Goal: Task Accomplishment & Management: Complete application form

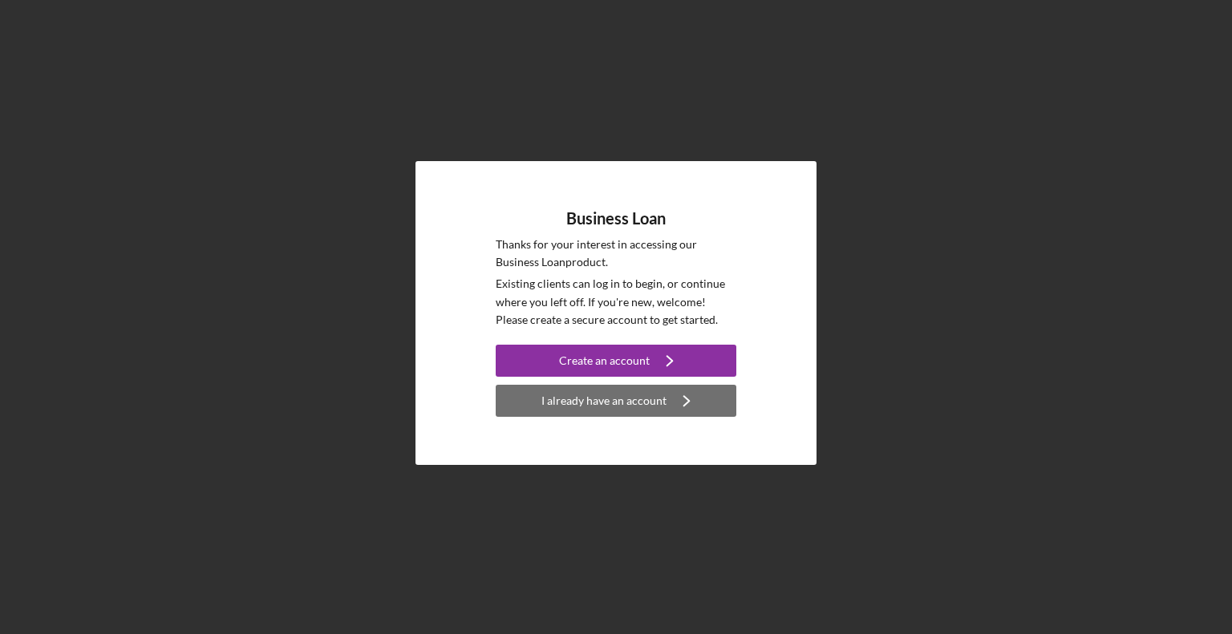
click at [611, 403] on div "I already have an account" at bounding box center [603, 401] width 125 height 32
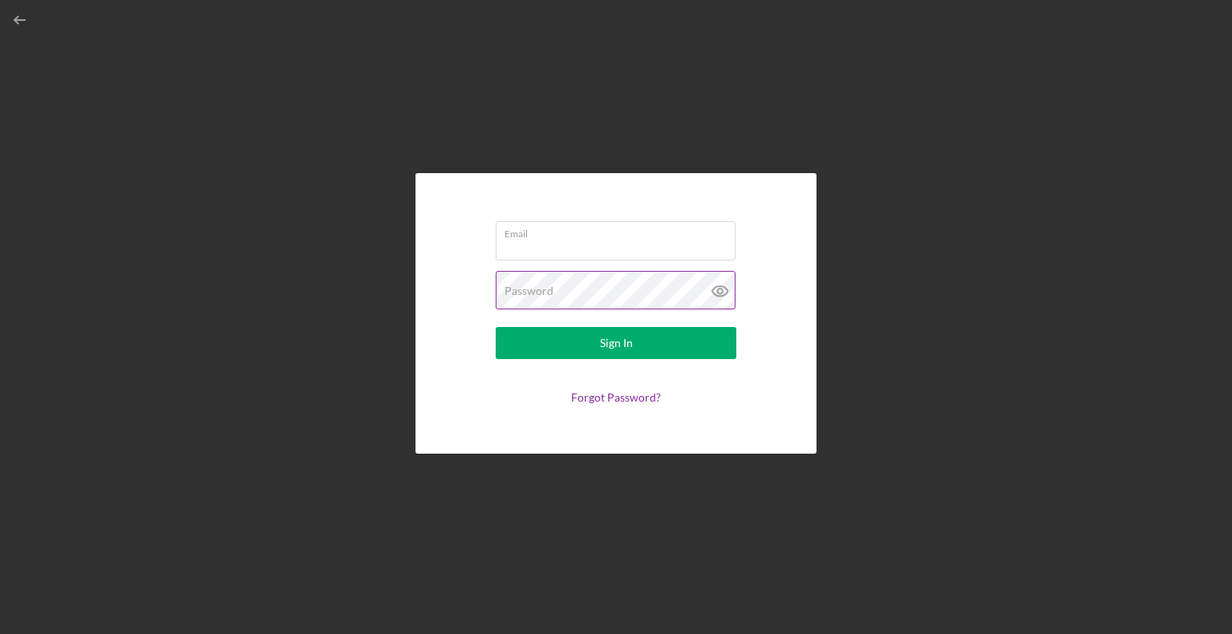
type input "mtrant@dreamcollaborative"
click at [716, 293] on icon at bounding box center [720, 291] width 40 height 40
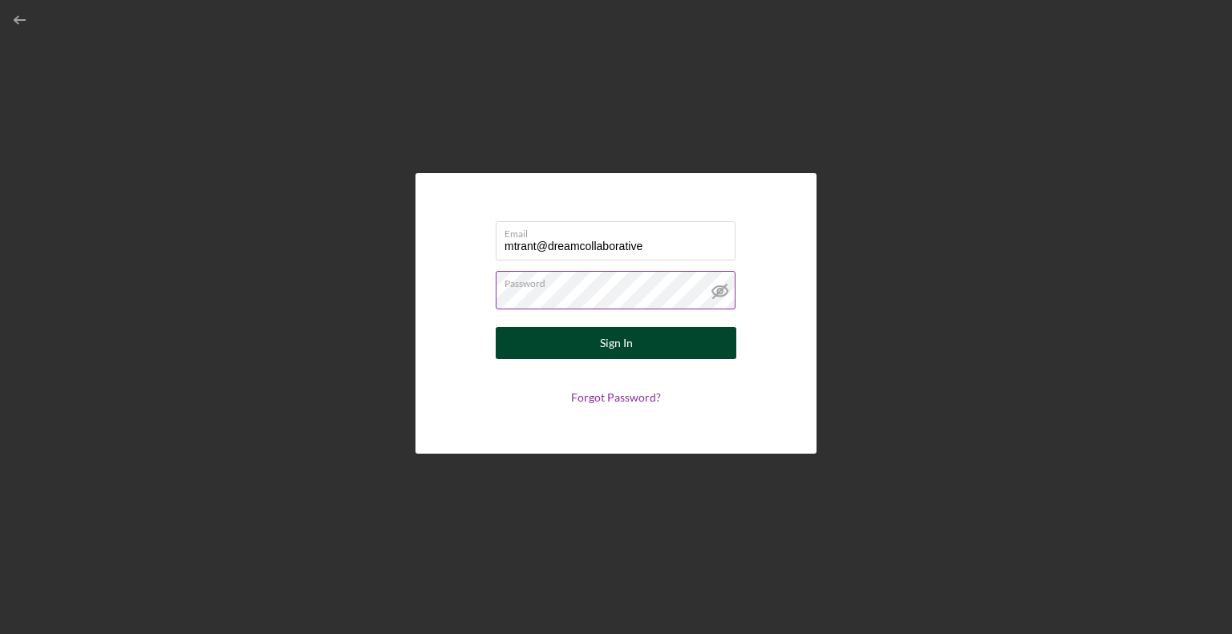
click at [613, 342] on div "Sign In" at bounding box center [616, 343] width 33 height 32
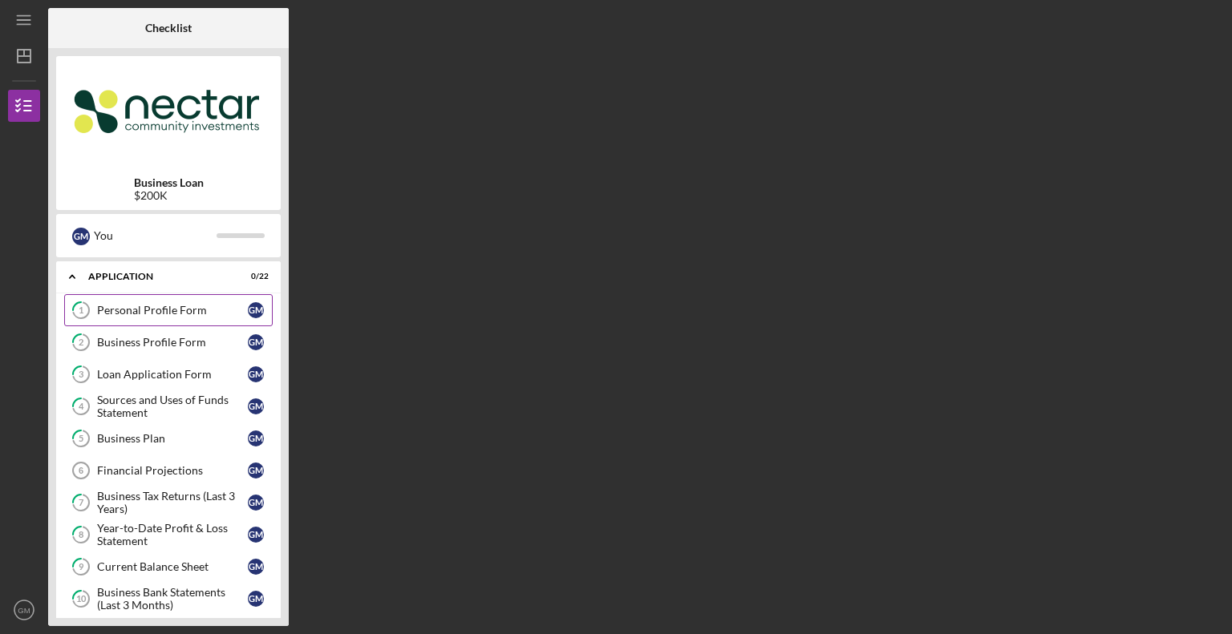
click at [128, 308] on div "Personal Profile Form" at bounding box center [172, 310] width 151 height 13
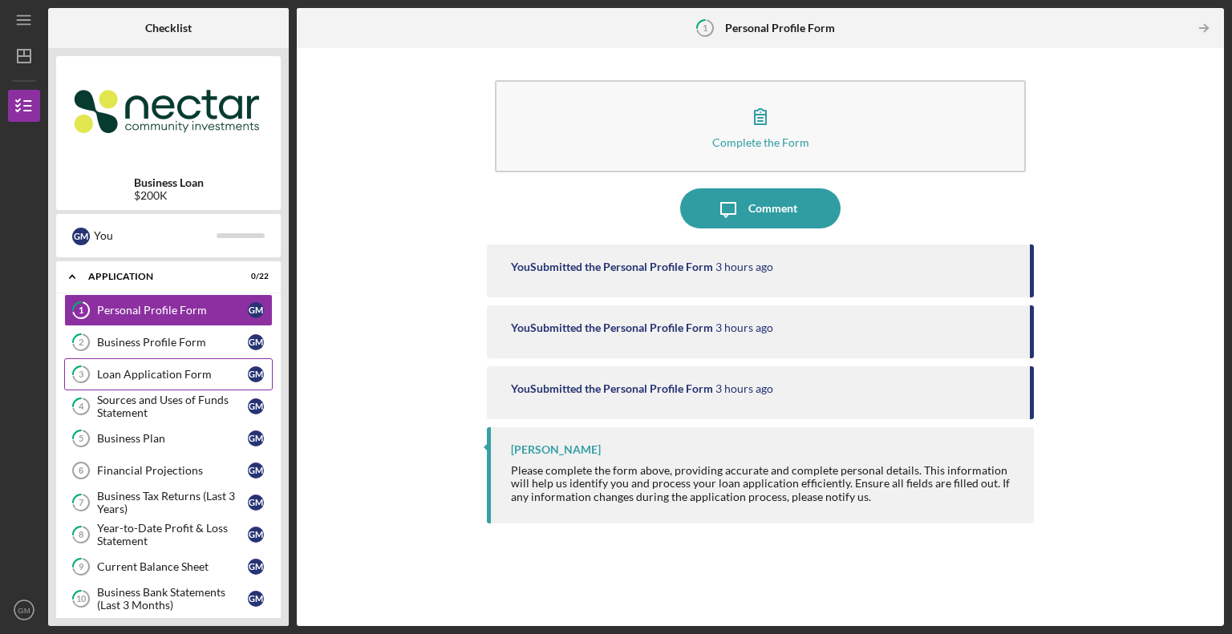
click at [164, 368] on div "Loan Application Form" at bounding box center [172, 374] width 151 height 13
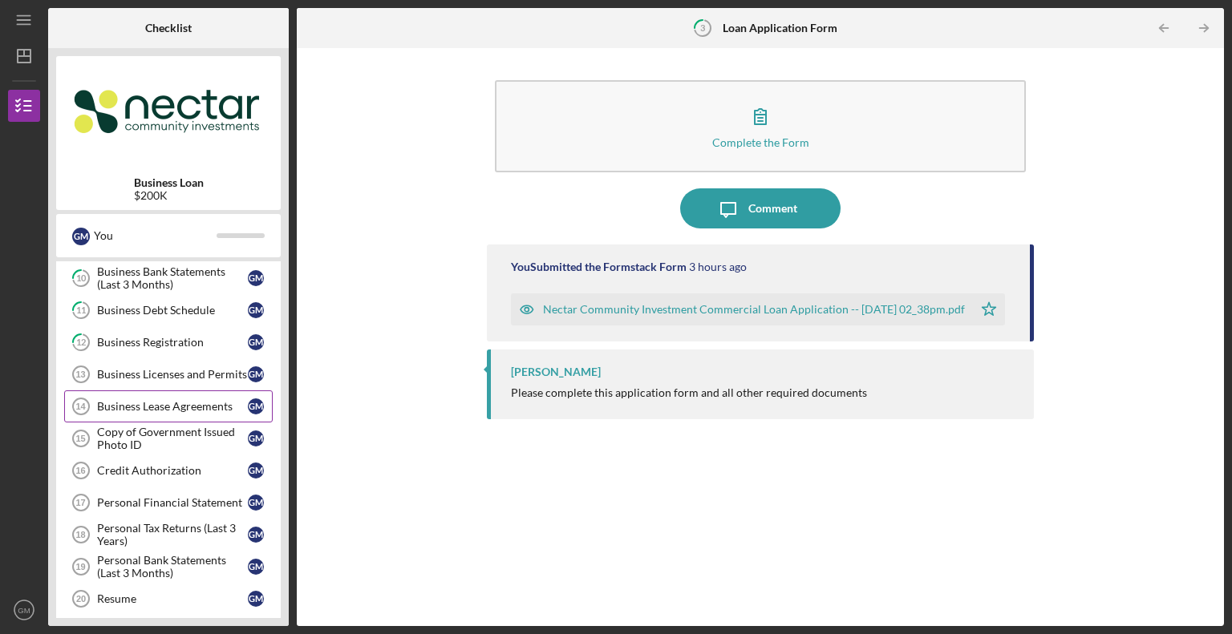
scroll to position [401, 0]
